Goal: Task Accomplishment & Management: Manage account settings

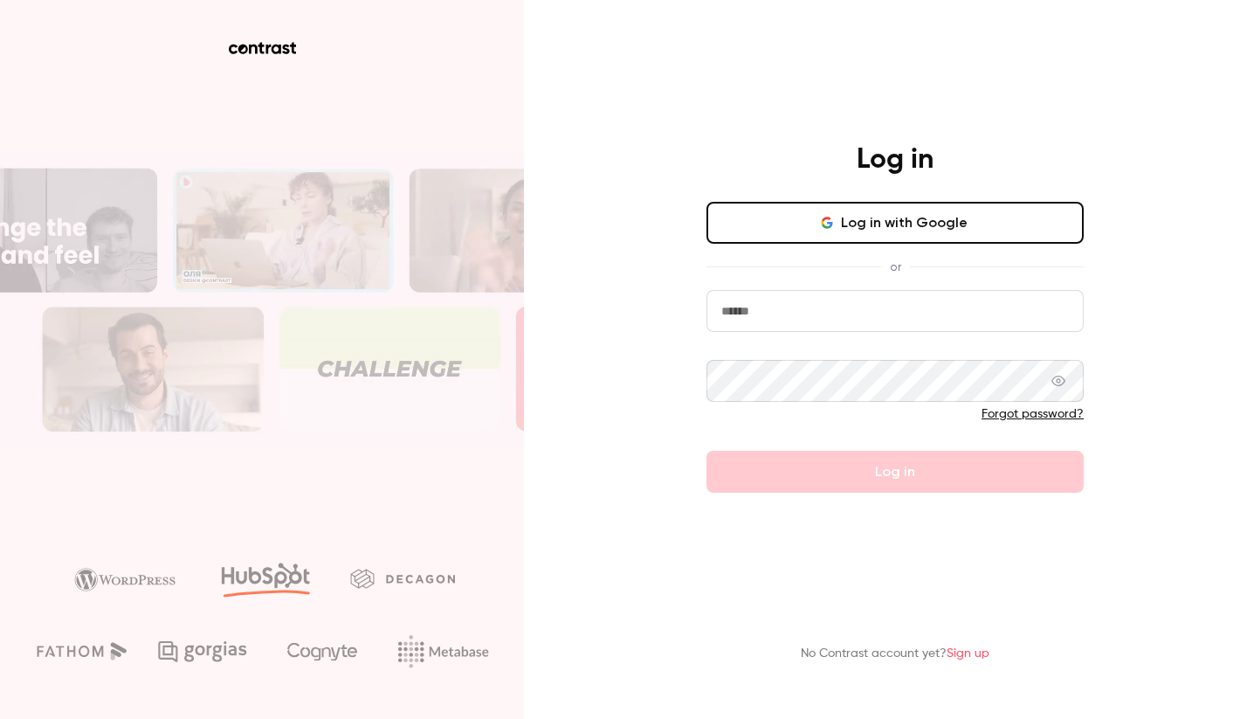
click at [926, 227] on button "Log in with Google" at bounding box center [895, 223] width 377 height 42
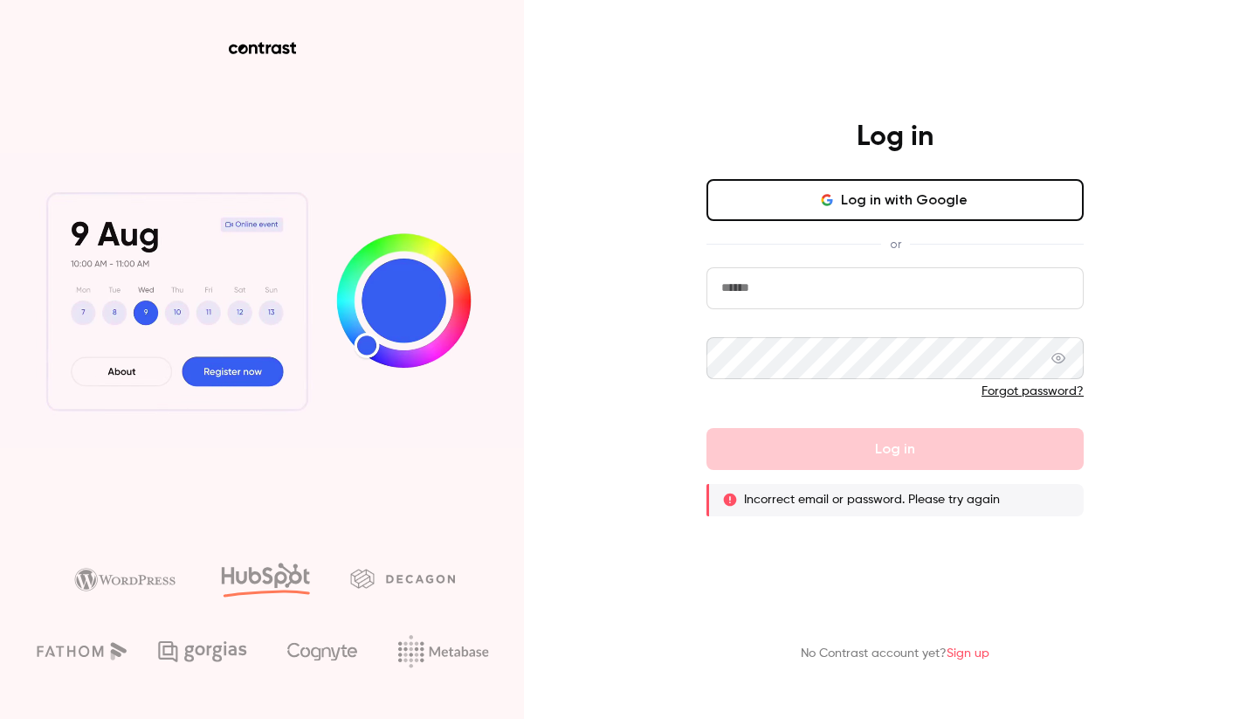
click at [847, 279] on input "email" at bounding box center [895, 288] width 377 height 42
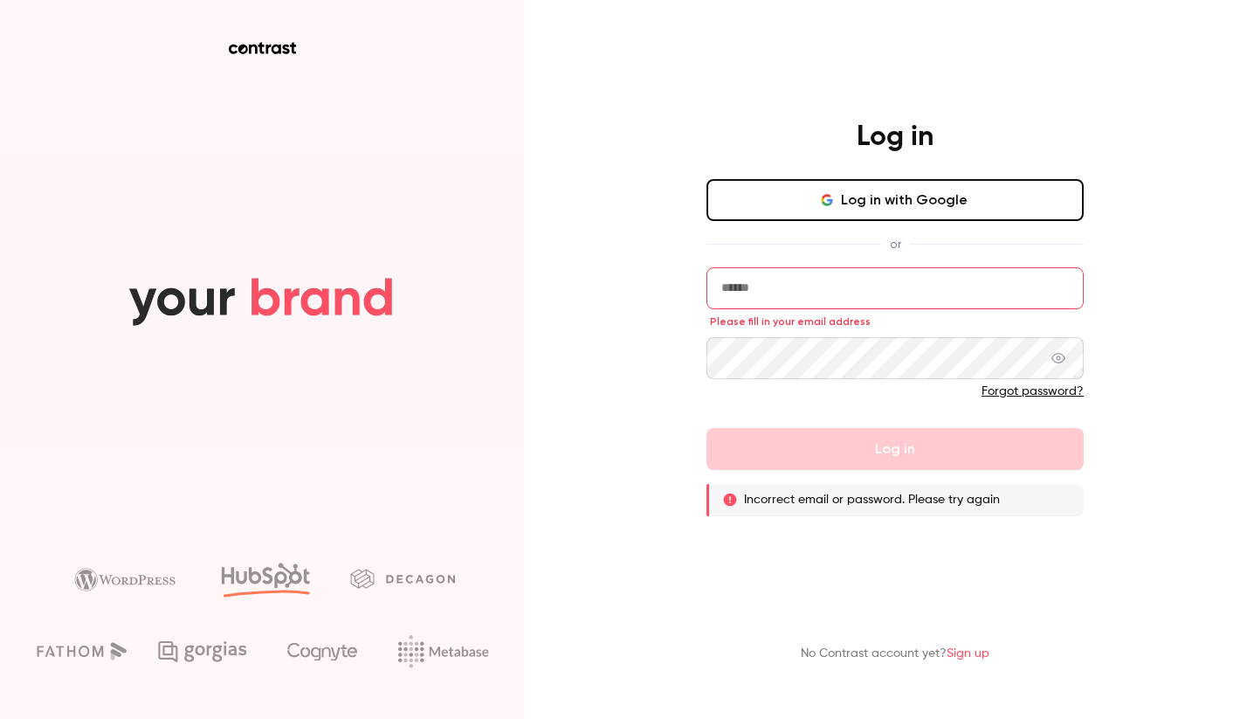
type input "**********"
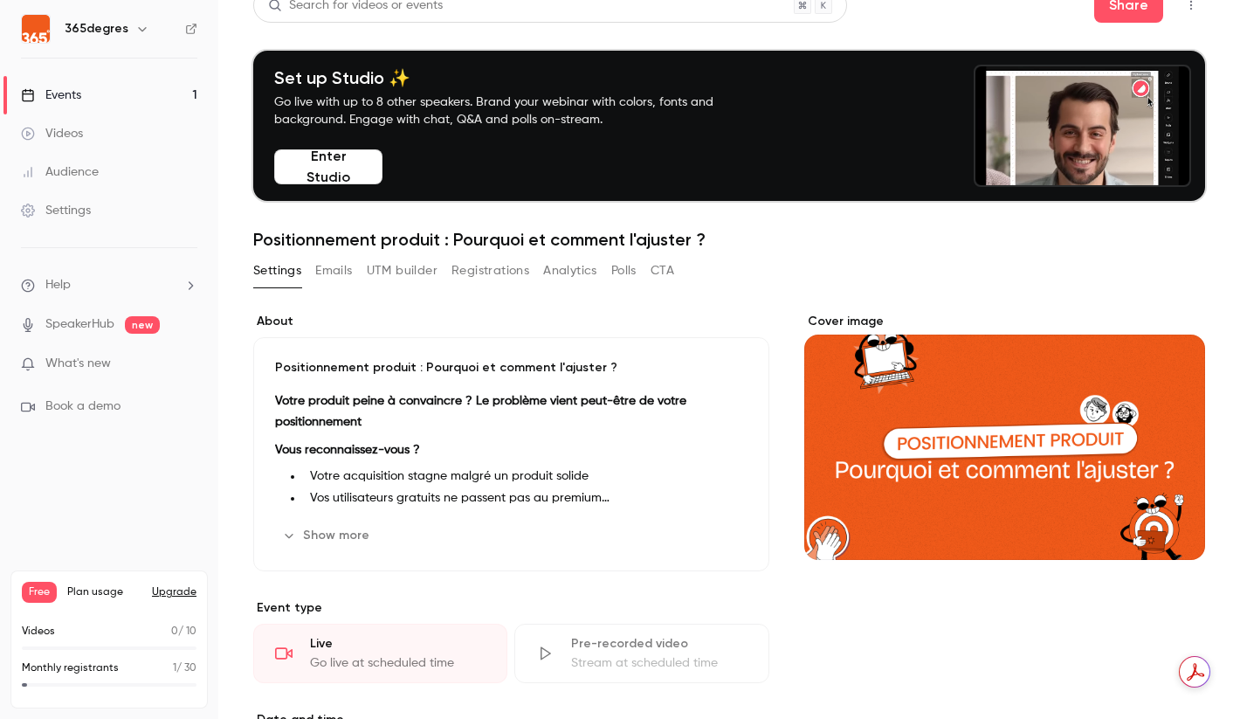
scroll to position [5, 0]
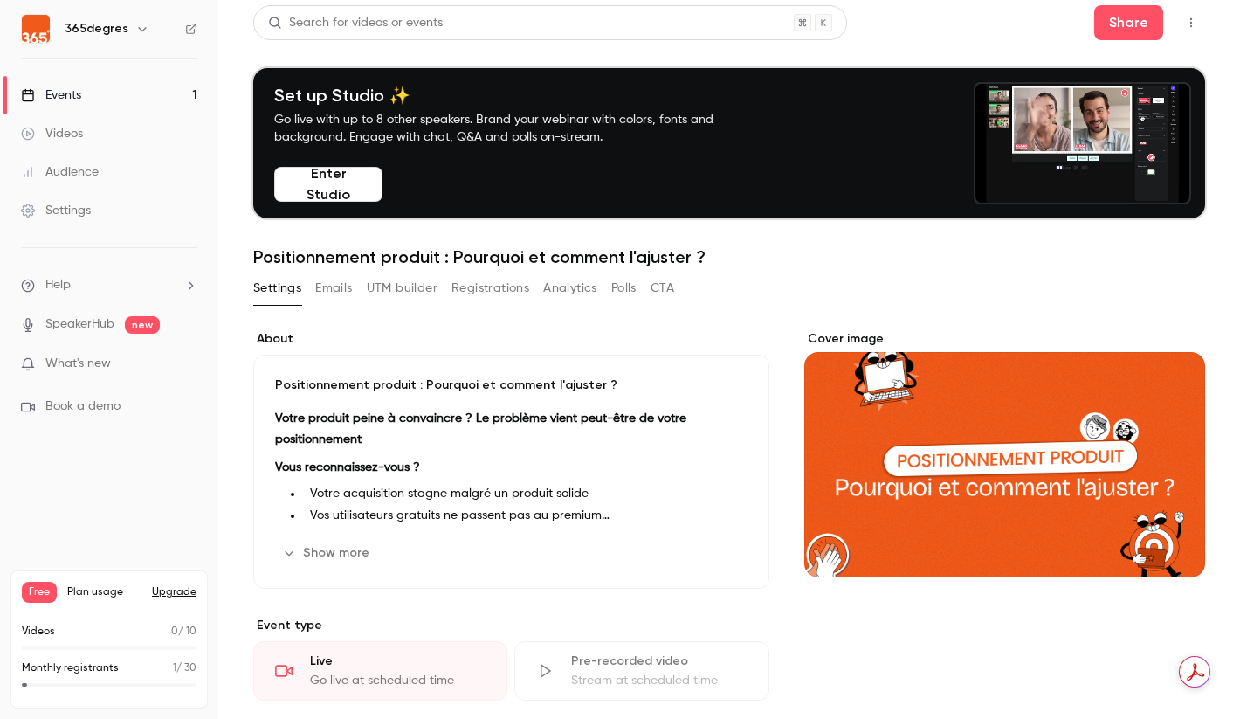
click at [503, 291] on button "Registrations" at bounding box center [491, 288] width 78 height 28
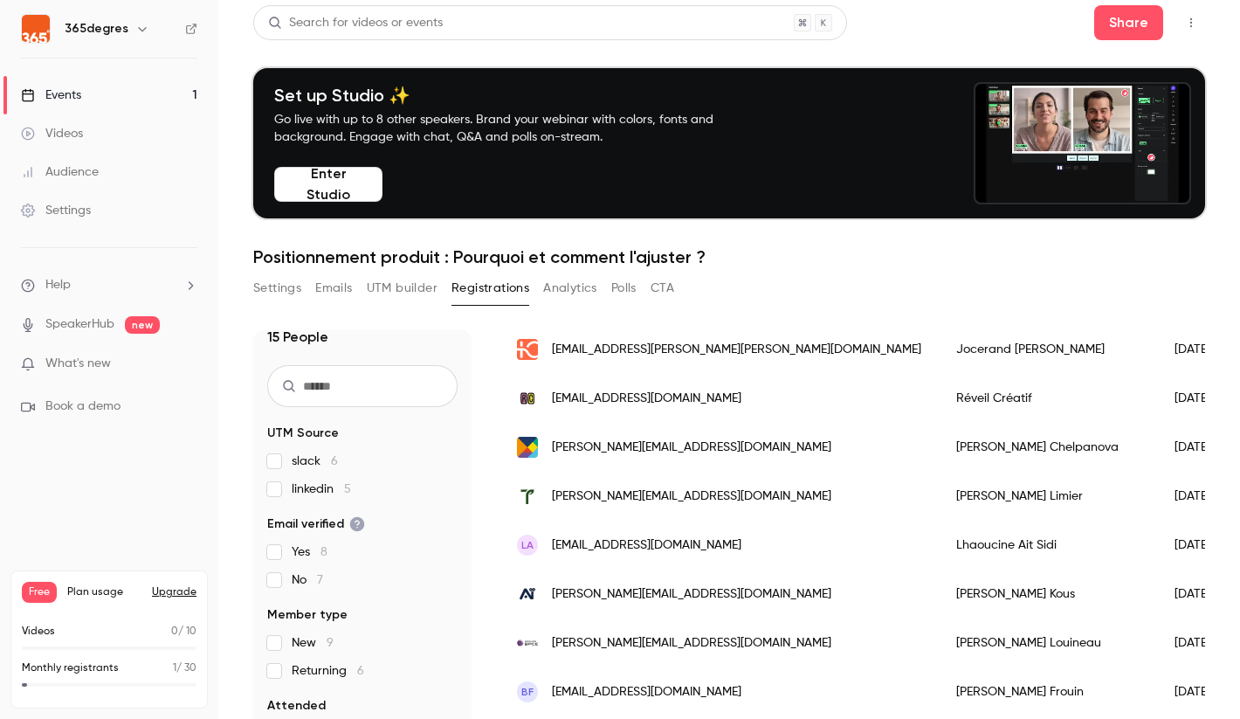
scroll to position [345, 0]
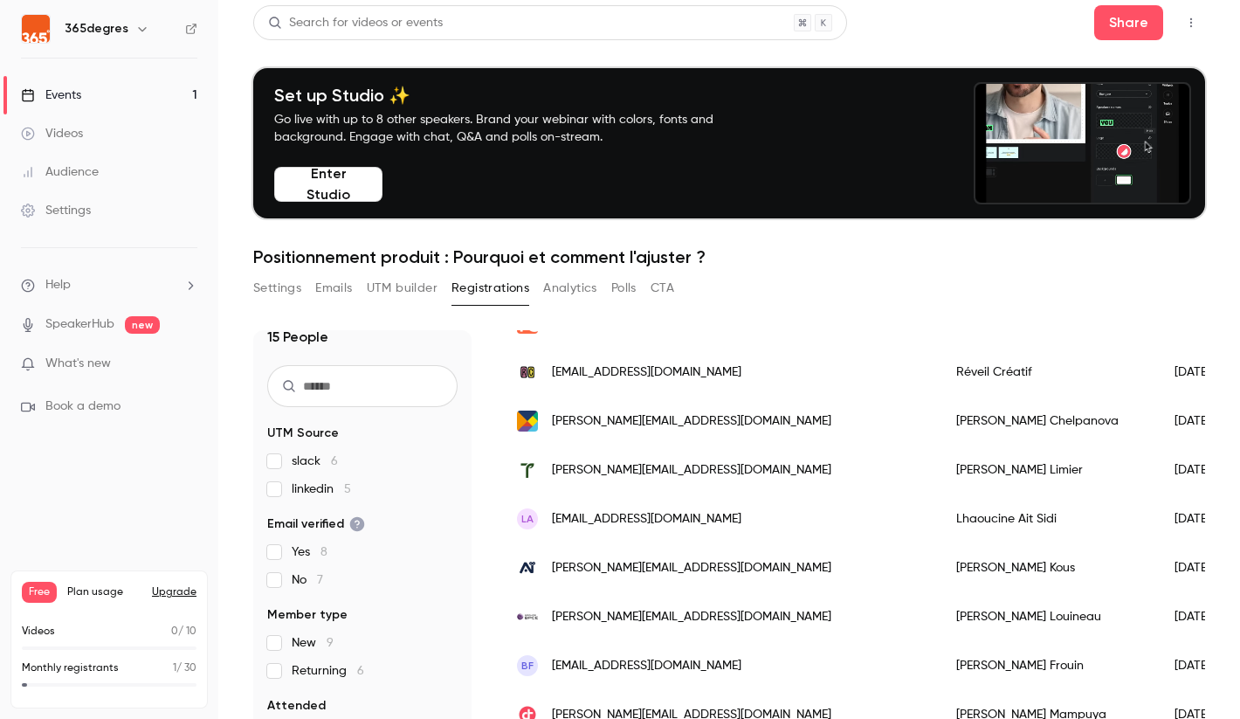
click at [415, 286] on button "UTM builder" at bounding box center [402, 288] width 71 height 28
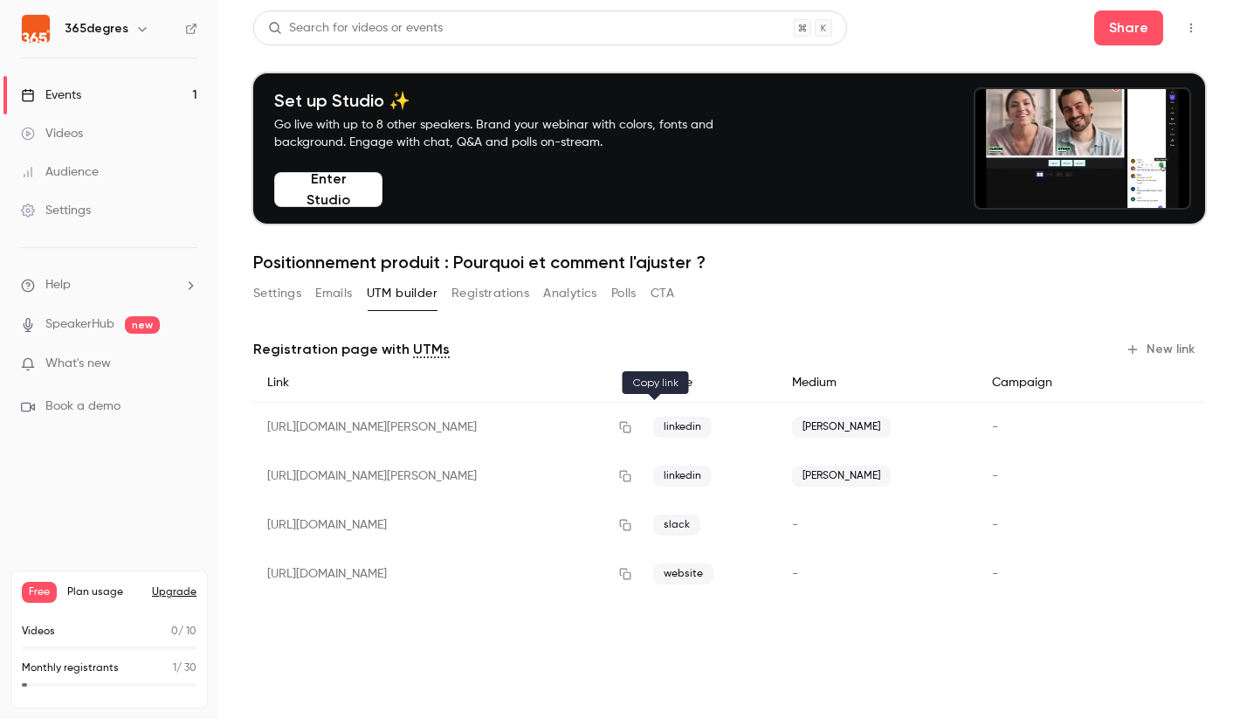
click at [632, 427] on icon "button" at bounding box center [625, 427] width 14 height 12
